Goal: Book appointment/travel/reservation

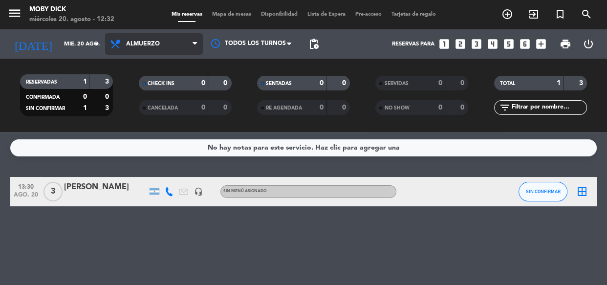
click at [195, 45] on icon at bounding box center [194, 44] width 4 height 8
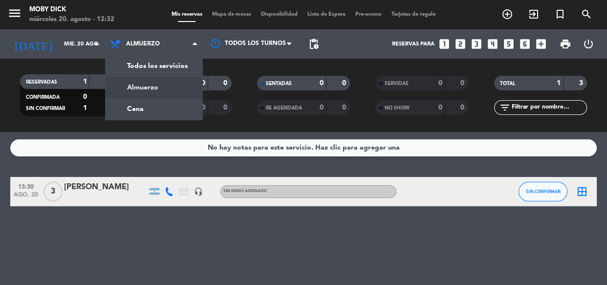
click at [384, 51] on div "Reservas para looks_one looks_two looks_3 looks_4 looks_5 looks_6 add_box" at bounding box center [436, 43] width 227 height 29
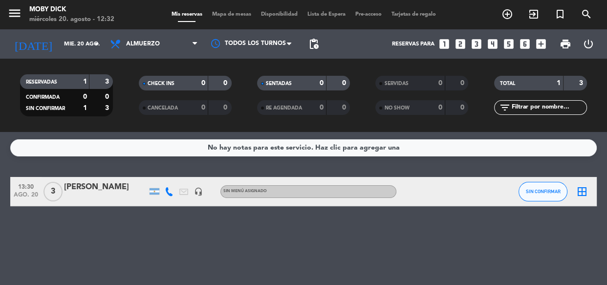
click at [493, 46] on icon "looks_4" at bounding box center [492, 44] width 13 height 13
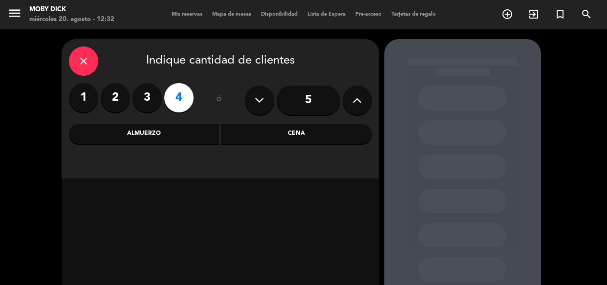
click at [294, 142] on div "Cena" at bounding box center [296, 134] width 150 height 20
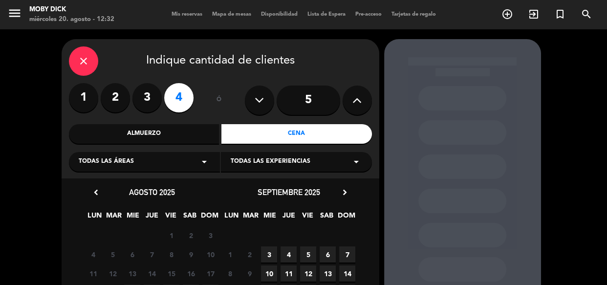
click at [583, 152] on div "close Indique cantidad de clientes 1 2 3 4 ó 5 Almuerzo Cena Todas las áreas ar…" at bounding box center [303, 214] width 607 height 370
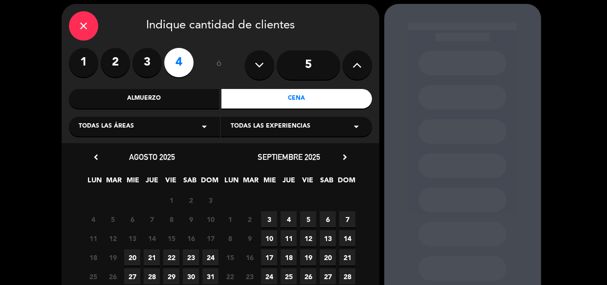
scroll to position [53, 0]
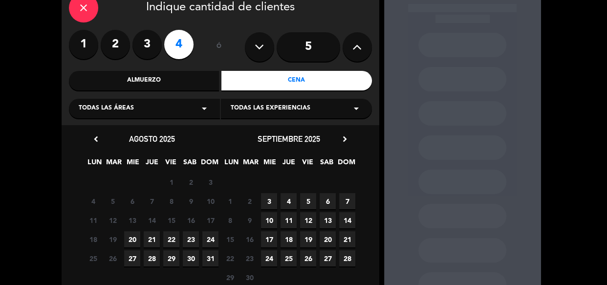
click at [130, 234] on span "20" at bounding box center [132, 239] width 16 height 16
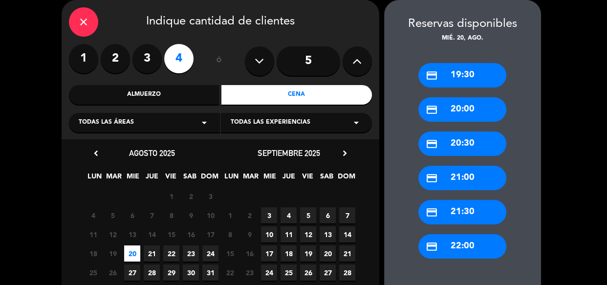
click at [462, 217] on div "credit_card 21:30" at bounding box center [462, 212] width 88 height 24
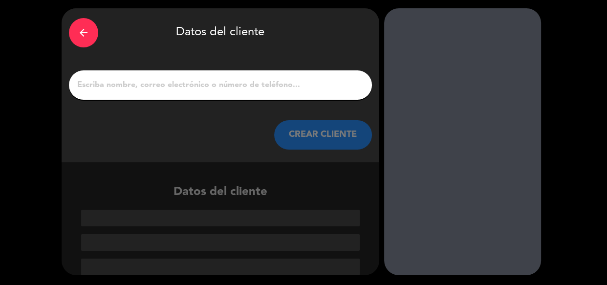
scroll to position [31, 0]
click at [257, 88] on input "1" at bounding box center [220, 85] width 288 height 14
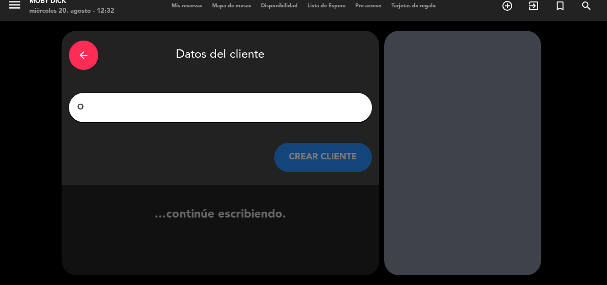
scroll to position [8, 0]
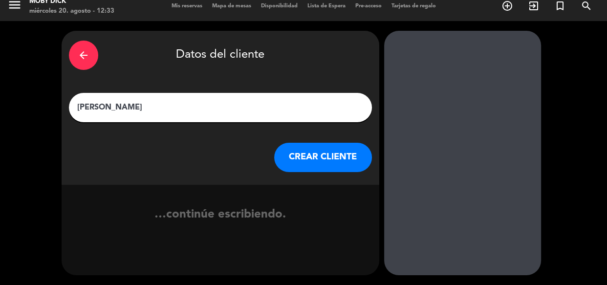
type input "[PERSON_NAME]"
click at [294, 147] on button "CREAR CLIENTE" at bounding box center [323, 157] width 98 height 29
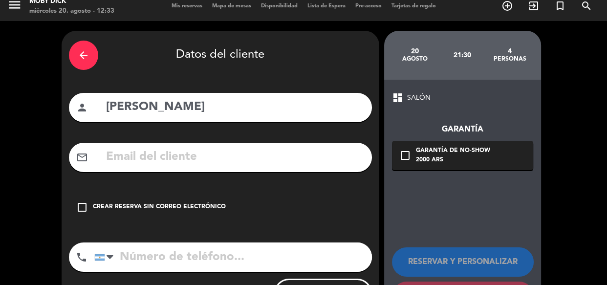
click at [79, 206] on icon "check_box_outline_blank" at bounding box center [82, 207] width 12 height 12
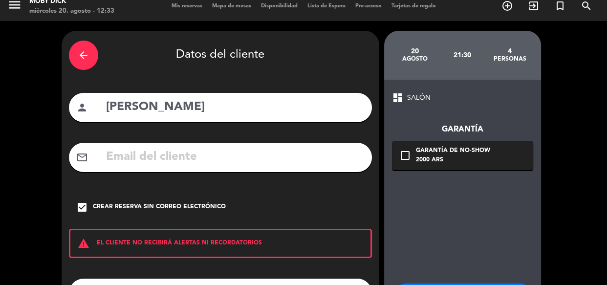
click at [34, 191] on div "arrow_back Datos del cliente person [PERSON_NAME] mail_outline check_box Crear …" at bounding box center [303, 194] width 607 height 347
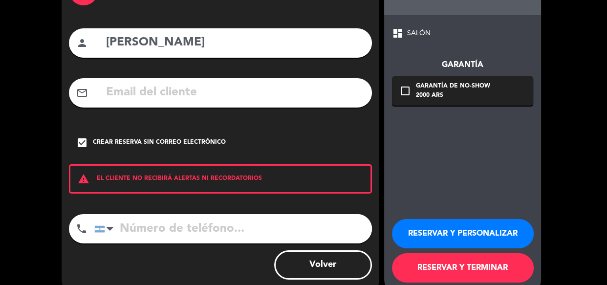
scroll to position [92, 0]
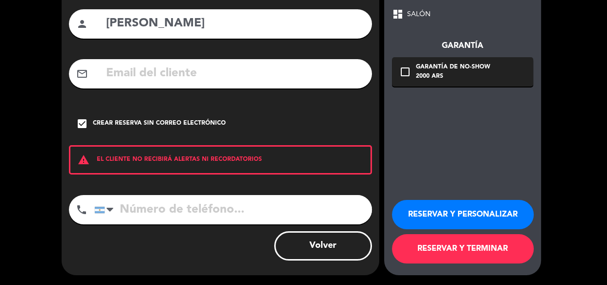
click at [144, 211] on input "tel" at bounding box center [232, 209] width 277 height 29
type input "1135130188"
click at [498, 249] on button "RESERVAR Y TERMINAR" at bounding box center [463, 248] width 142 height 29
